Goal: Information Seeking & Learning: Learn about a topic

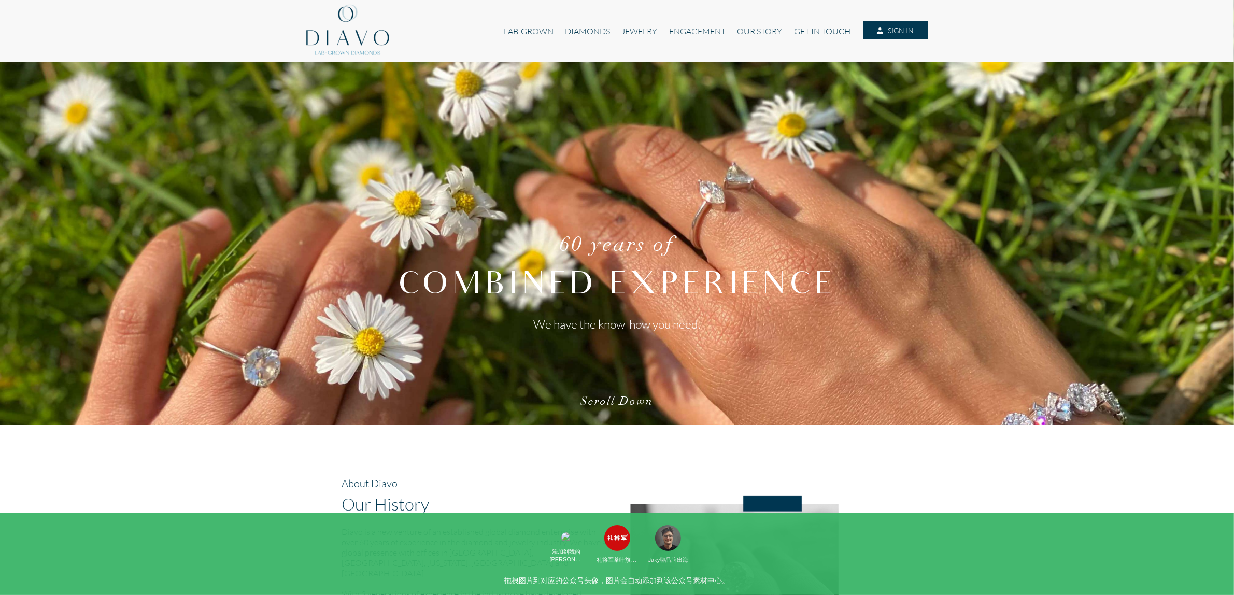
click at [242, 135] on div "60 years of COMBINED EXPERIENCE We have the know-how you need. Scroll Down" at bounding box center [617, 213] width 1230 height 451
click at [203, 32] on nav "LAB-GROWN DIAMONDS JEWELRY ENGAGEMENT OUR STORY GET IN TOUCH SIGN IN" at bounding box center [617, 31] width 1234 height 62
click at [151, 32] on nav "LAB-GROWN DIAMONDS JEWELRY ENGAGEMENT OUR STORY GET IN TOUCH SIGN IN" at bounding box center [617, 31] width 1234 height 62
drag, startPoint x: 187, startPoint y: 41, endPoint x: 189, endPoint y: 58, distance: 16.8
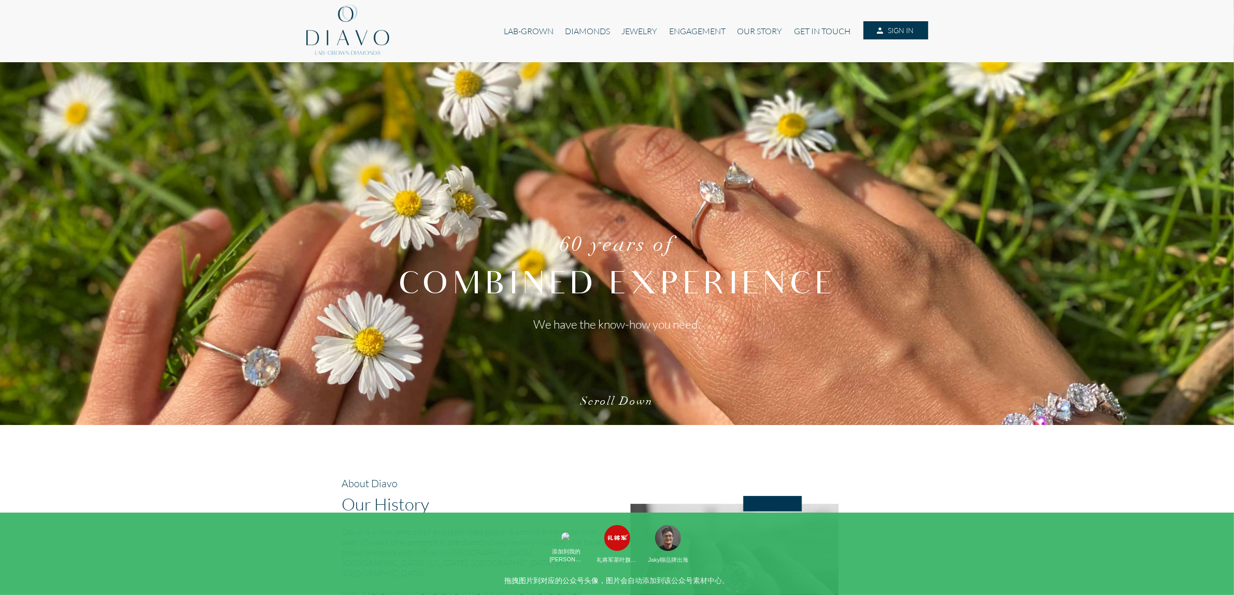
click at [187, 42] on nav "LAB-GROWN DIAMONDS JEWELRY ENGAGEMENT OUR STORY GET IN TOUCH SIGN IN" at bounding box center [617, 31] width 1234 height 62
click at [185, 148] on div "60 years of COMBINED EXPERIENCE We have the know-how you need. Scroll Down" at bounding box center [617, 213] width 1230 height 451
drag, startPoint x: 910, startPoint y: 211, endPoint x: 955, endPoint y: 153, distance: 73.5
click at [911, 211] on div "60 years of COMBINED EXPERIENCE We have the know-how you need. Scroll Down" at bounding box center [617, 213] width 1230 height 451
drag, startPoint x: 956, startPoint y: 151, endPoint x: 1005, endPoint y: 63, distance: 100.9
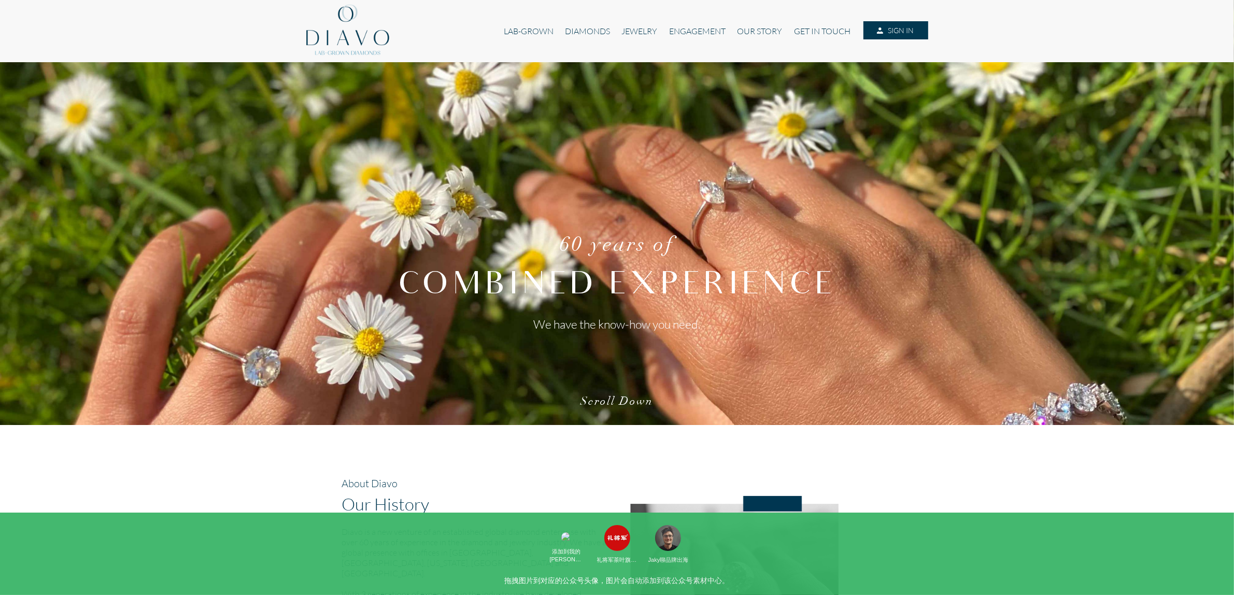
click at [957, 149] on div "60 years of COMBINED EXPERIENCE We have the know-how you need. Scroll Down" at bounding box center [617, 213] width 1230 height 451
click at [1017, 30] on nav "LAB-GROWN DIAMONDS JEWELRY ENGAGEMENT OUR STORY GET IN TOUCH SIGN IN" at bounding box center [617, 31] width 1234 height 62
click at [1025, 122] on div "60 years of COMBINED EXPERIENCE We have the know-how you need. Scroll Down" at bounding box center [617, 213] width 1230 height 451
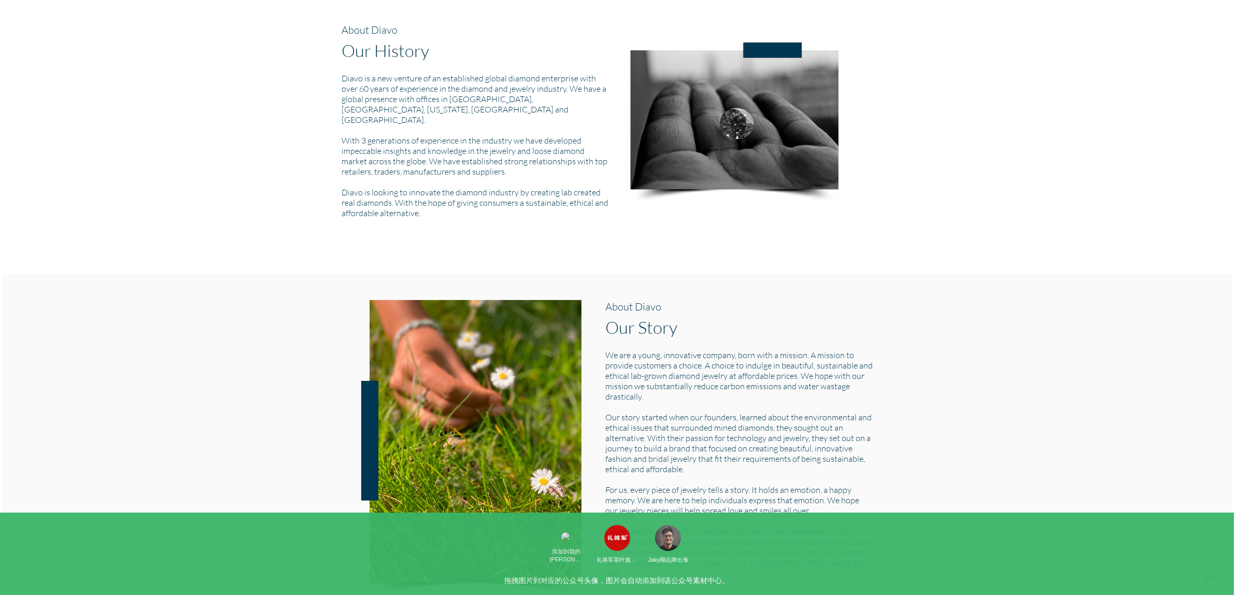
scroll to position [842, 0]
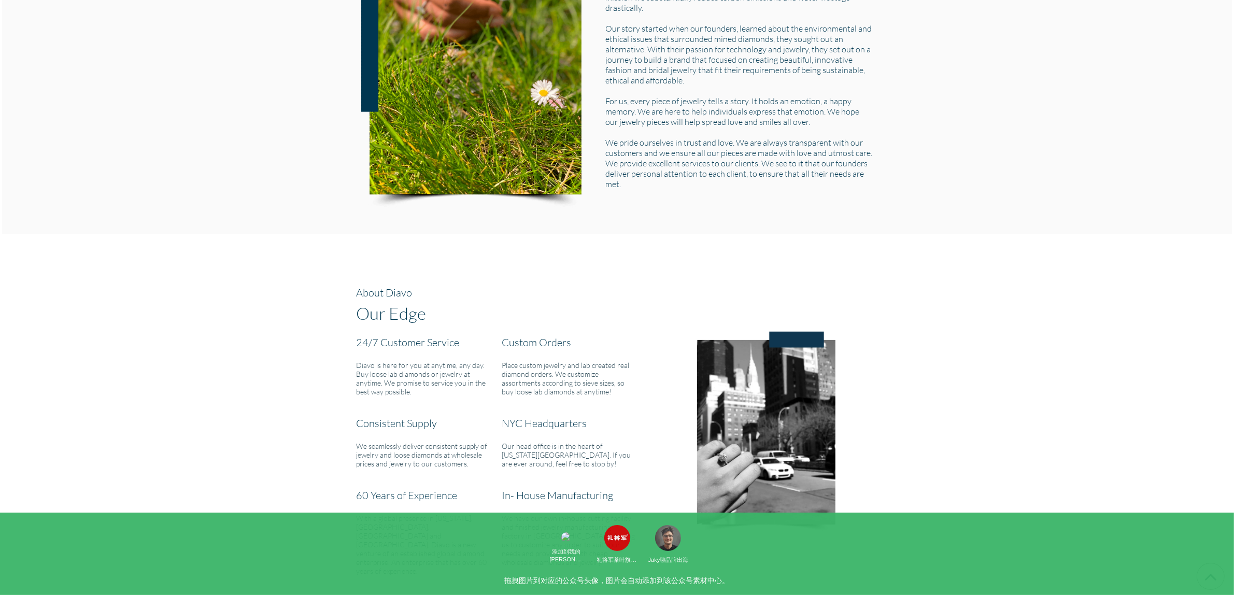
click at [711, 260] on div "About Diavo Our Edge 24/7 Customer Service Diavo is here for you at anytime, an…" at bounding box center [617, 432] width 1230 height 345
drag, startPoint x: 703, startPoint y: 226, endPoint x: 694, endPoint y: 162, distance: 64.9
click at [702, 225] on div "60 years of COMBINED EXPERIENCE We have the know-how you need. Scroll Down Abou…" at bounding box center [617, 77] width 1234 height 1714
click at [694, 157] on h5 "We are a young, innovative company, born with a mission. A mission to provide c…" at bounding box center [738, 75] width 267 height 228
click at [688, 133] on div at bounding box center [688, 133] width 0 height 0
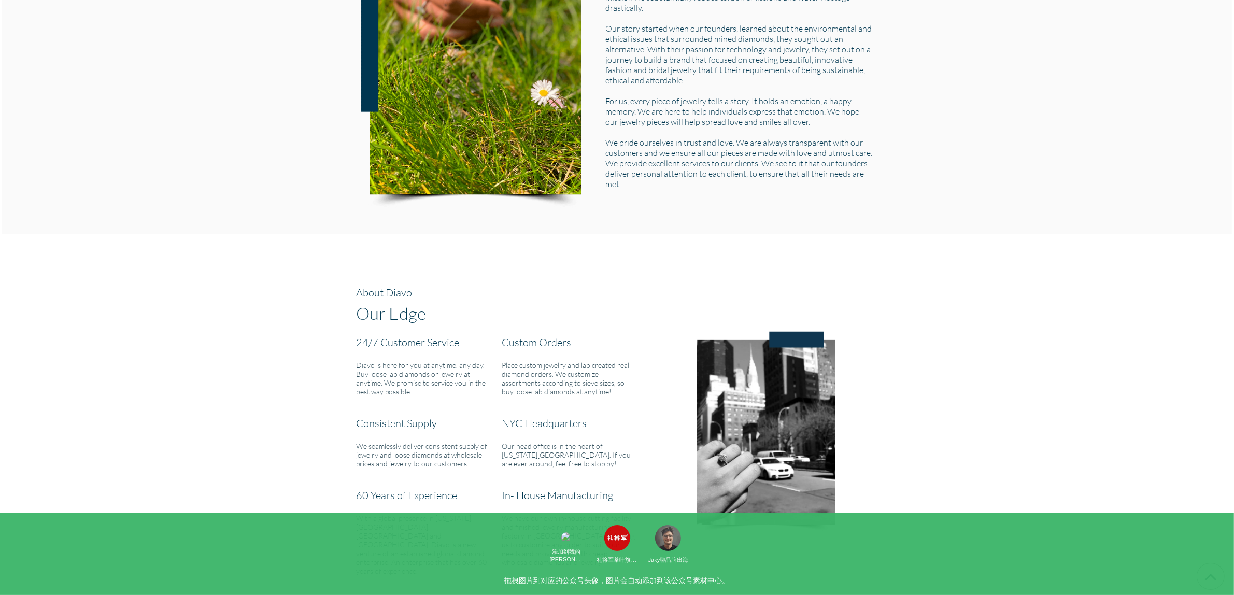
click at [876, 96] on div "About Diavo Our Story We are a young, innovative company, born with a mission. …" at bounding box center [739, 59] width 283 height 297
click at [889, 79] on div "About Diavo Our Story We are a young, innovative company, born with a mission. …" at bounding box center [617, 59] width 566 height 297
drag, startPoint x: 918, startPoint y: 68, endPoint x: 958, endPoint y: 61, distance: 40.5
click at [918, 68] on div "About Diavo Our Story We are a young, innovative company, born with a mission. …" at bounding box center [617, 59] width 1230 height 349
click at [959, 61] on div "About Diavo Our Story We are a young, innovative company, born with a mission. …" at bounding box center [617, 59] width 1230 height 349
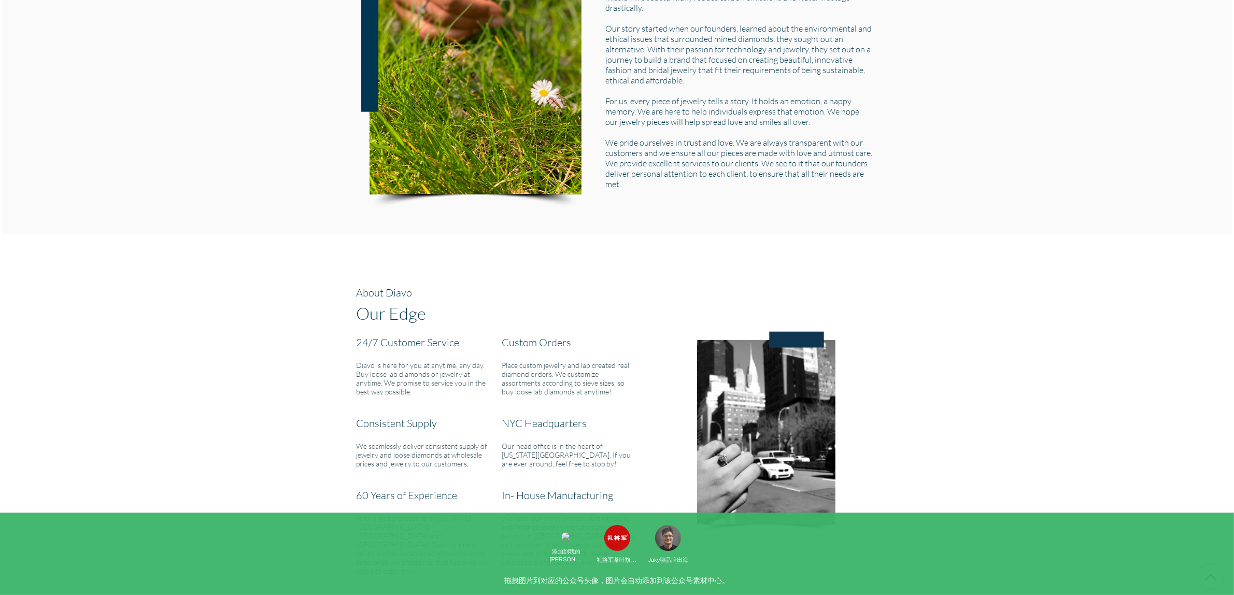
click at [1034, 56] on div "About Diavo Our Story We are a young, innovative company, born with a mission. …" at bounding box center [617, 59] width 1230 height 349
